Goal: Information Seeking & Learning: Learn about a topic

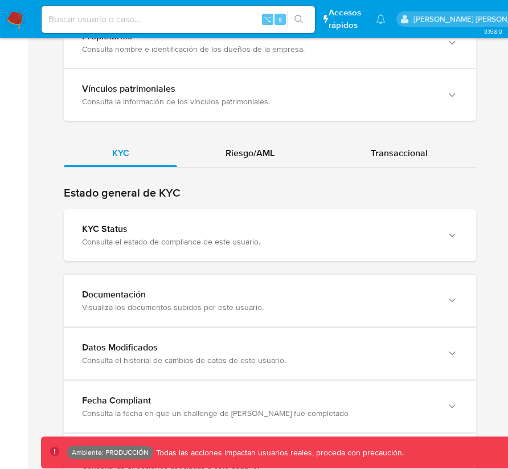
scroll to position [1182, 0]
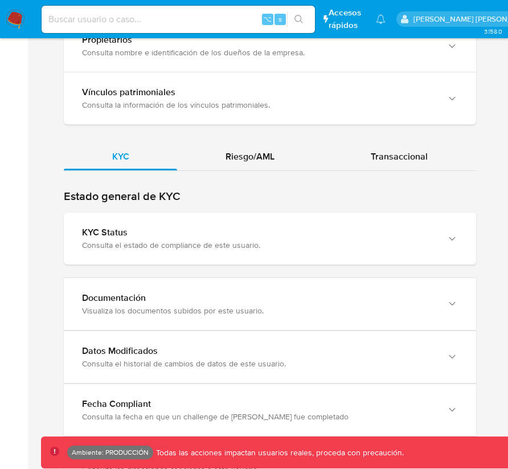
click at [257, 143] on div "KYC Riesgo/AML Transaccional" at bounding box center [270, 316] width 413 height 346
click at [253, 150] on span "Riesgo/AML" at bounding box center [250, 156] width 49 height 13
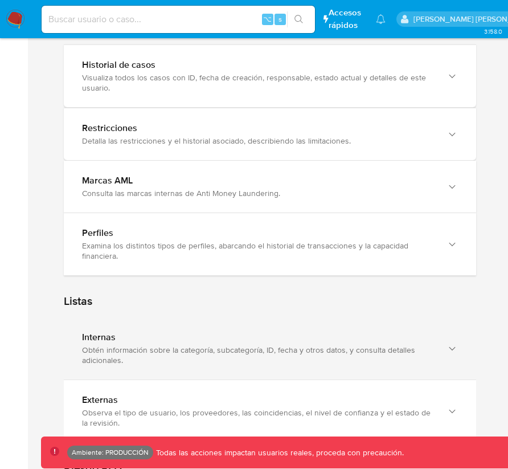
scroll to position [1382, 0]
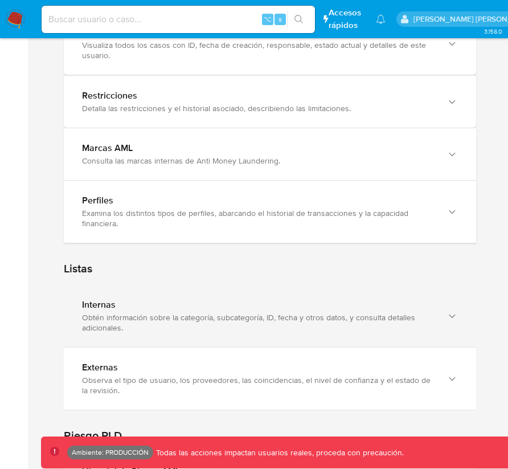
click at [193, 285] on div "Internas Obtén información sobre la categoría, subcategoría, ID, fecha y otros …" at bounding box center [270, 316] width 413 height 62
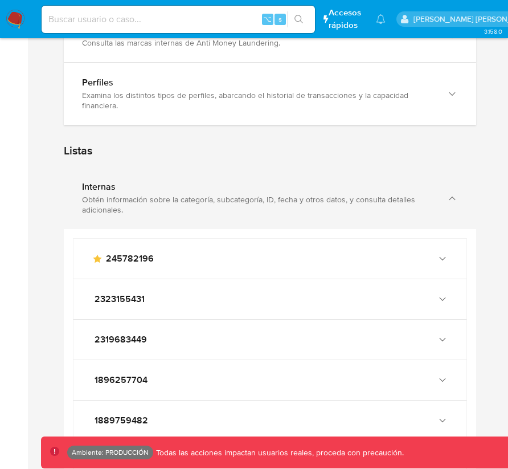
scroll to position [1512, 0]
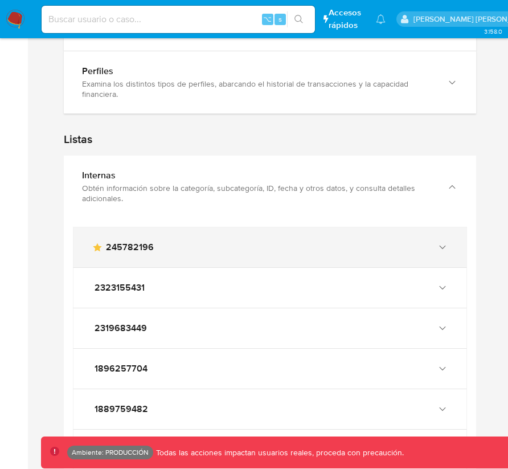
click at [223, 242] on div "main-user-icon 245782196" at bounding box center [259, 247] width 334 height 11
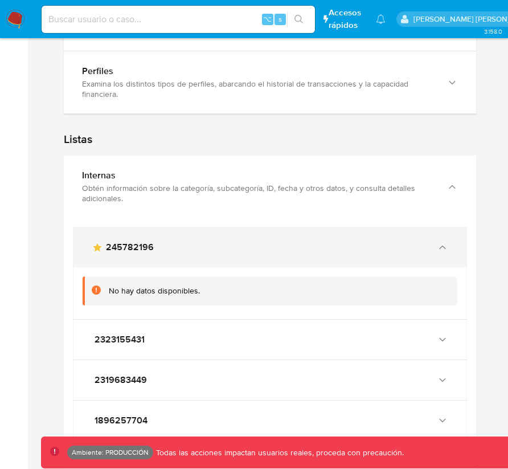
click at [223, 242] on div "main-user-icon 245782196" at bounding box center [259, 247] width 334 height 11
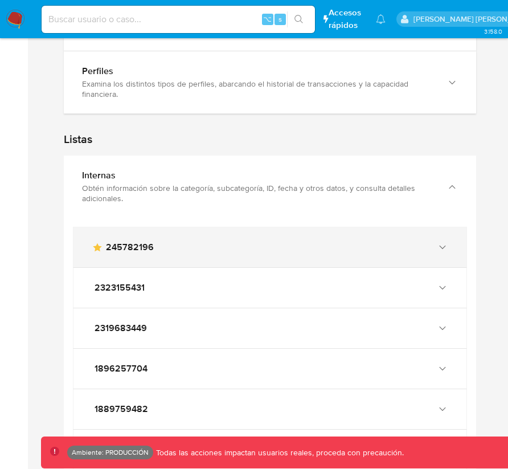
click at [223, 242] on div "main-user-icon 245782196" at bounding box center [259, 247] width 334 height 11
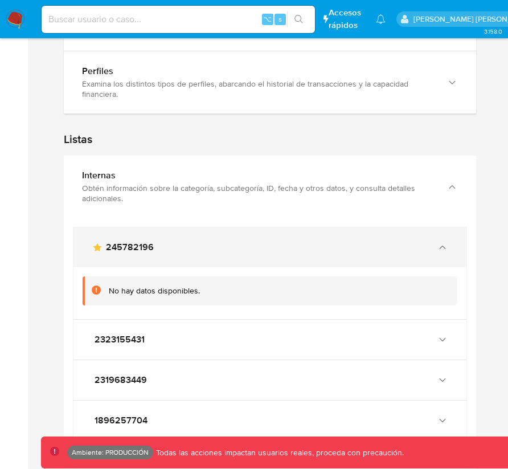
click at [223, 242] on div "main-user-icon 245782196" at bounding box center [259, 247] width 334 height 11
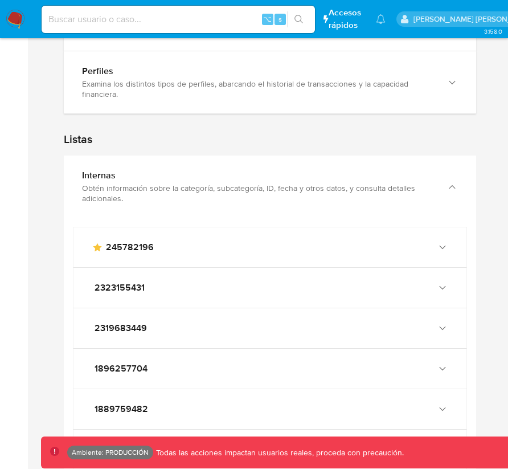
click at [113, 13] on input at bounding box center [179, 19] width 274 height 15
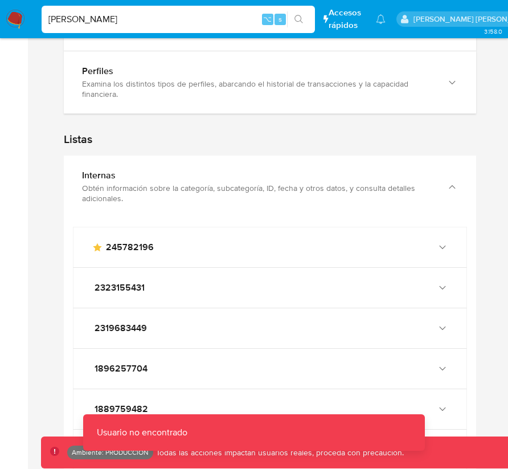
click at [100, 21] on input "[PERSON_NAME]" at bounding box center [179, 19] width 274 height 15
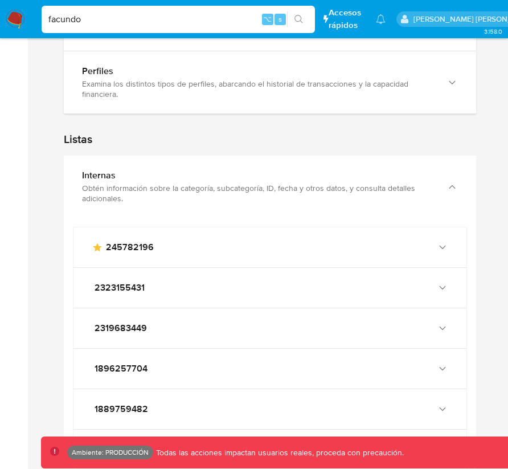
type input "facundo"
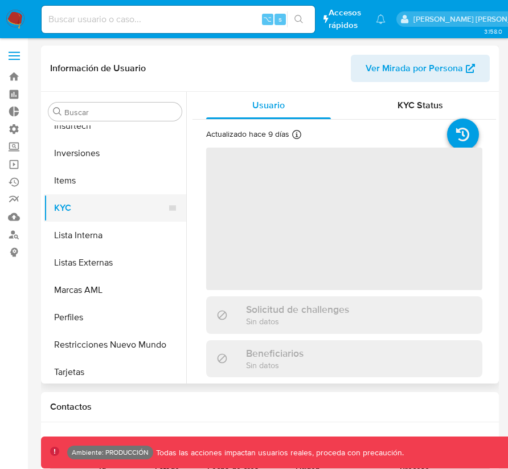
scroll to position [536, 0]
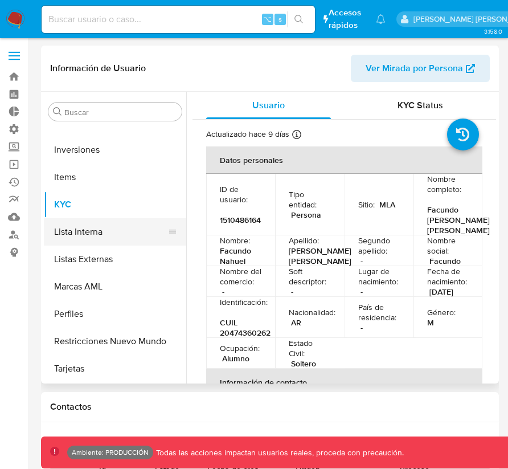
select select "10"
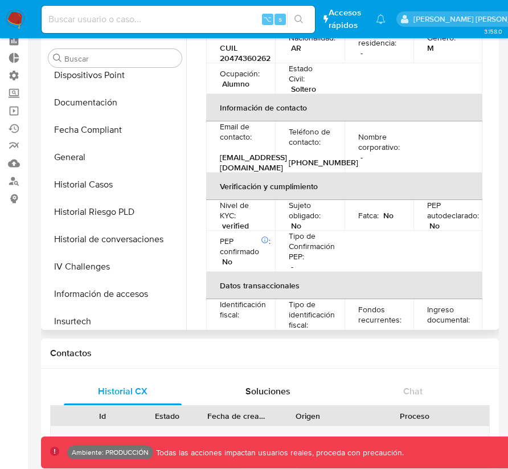
scroll to position [274, 0]
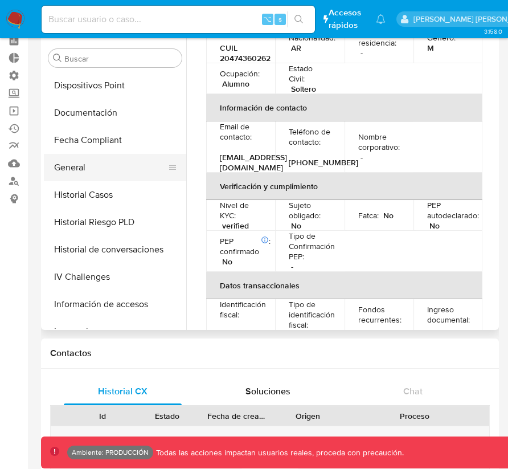
click at [127, 170] on button "General" at bounding box center [110, 167] width 133 height 27
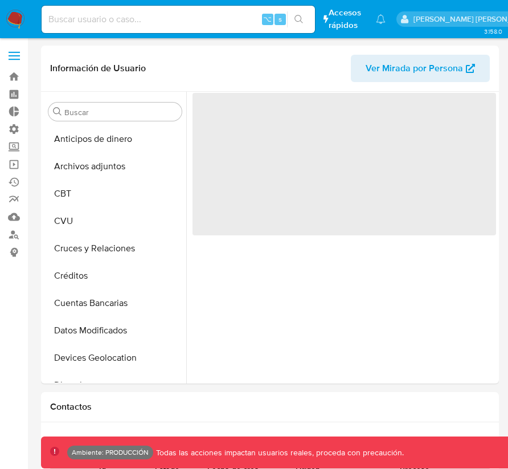
select select "10"
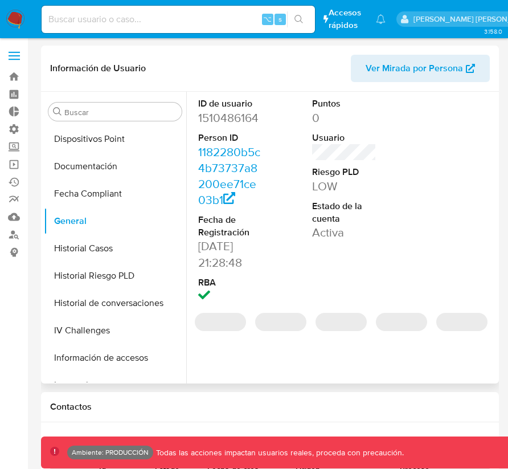
click at [376, 79] on span "Ver Mirada por Persona" at bounding box center [414, 68] width 97 height 27
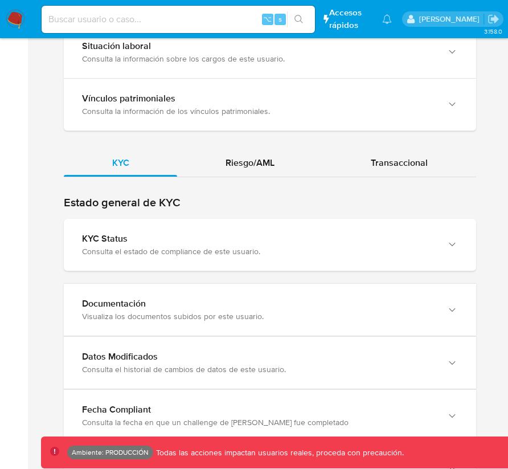
scroll to position [1038, 0]
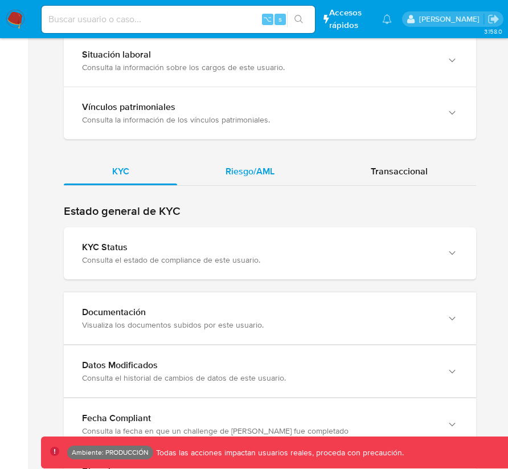
click at [243, 165] on span "Riesgo/AML" at bounding box center [250, 171] width 49 height 13
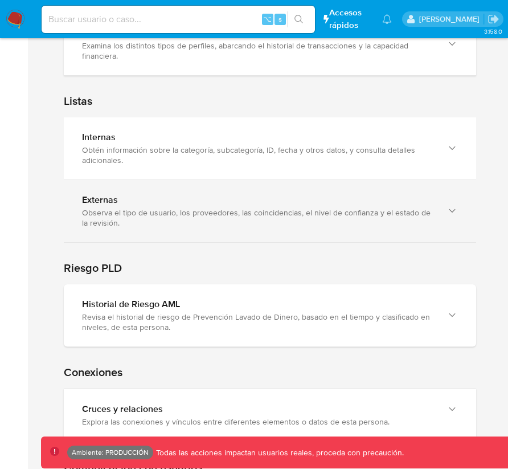
scroll to position [1420, 0]
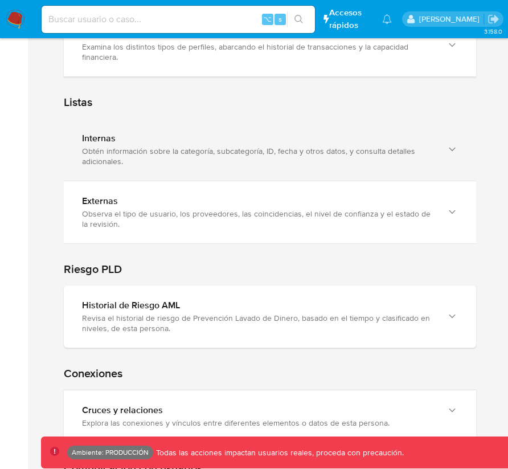
click at [265, 146] on div "Obtén información sobre la categoría, subcategoría, ID, fecha y otros datos, y …" at bounding box center [258, 156] width 353 height 21
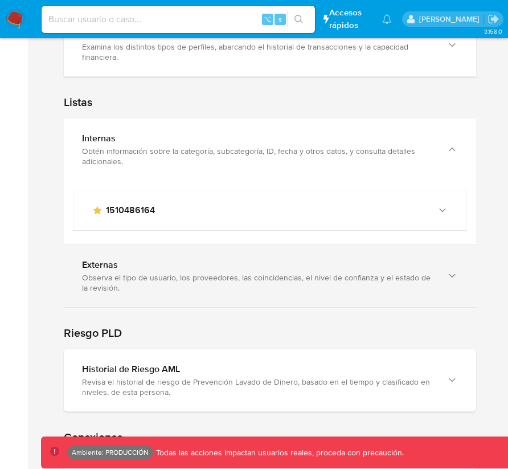
click at [246, 272] on div "Observa el tipo de usuario, los proveedores, las coincidencias, el nivel de con…" at bounding box center [258, 282] width 353 height 21
